Goal: Task Accomplishment & Management: Manage account settings

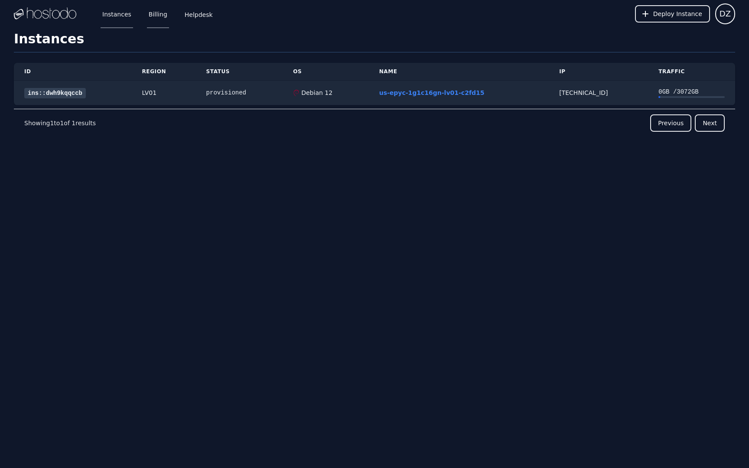
click at [157, 16] on link "Billing" at bounding box center [158, 14] width 22 height 29
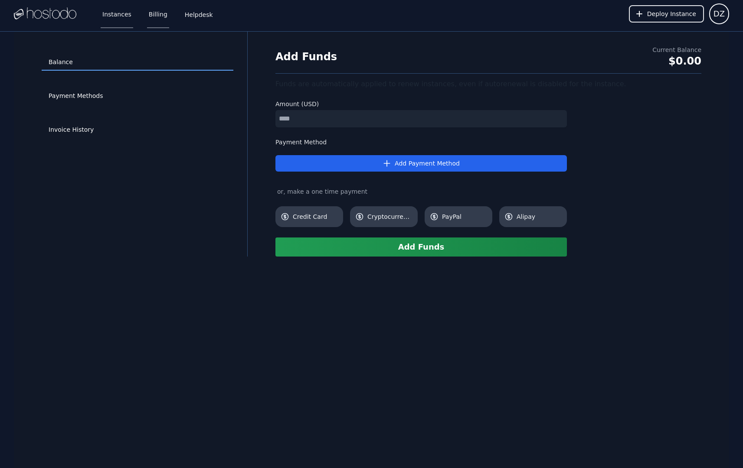
click at [119, 14] on link "Instances" at bounding box center [117, 14] width 33 height 29
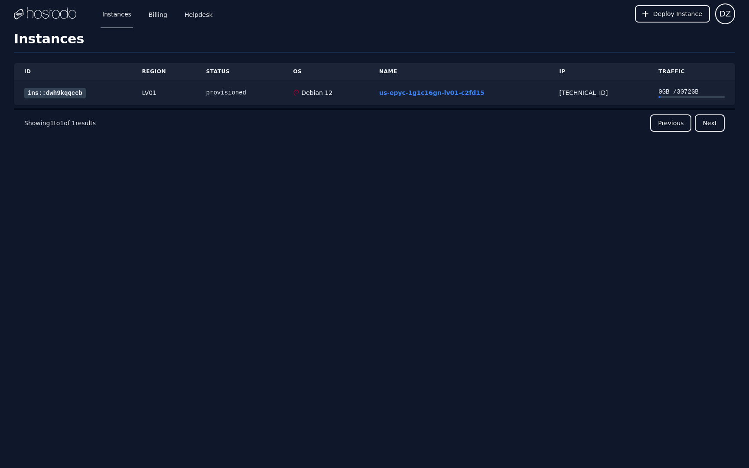
click at [67, 91] on link "ins::dwh9kqqccb" at bounding box center [55, 93] width 62 height 10
